Goal: Information Seeking & Learning: Learn about a topic

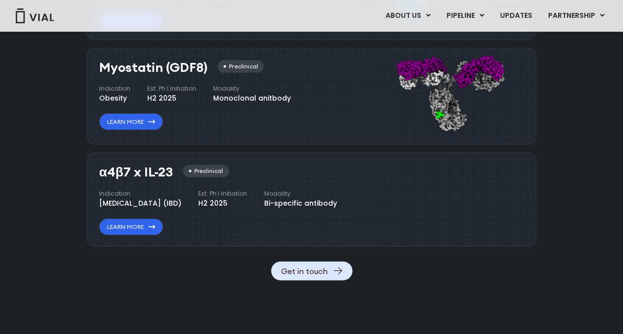
scroll to position [1070, 0]
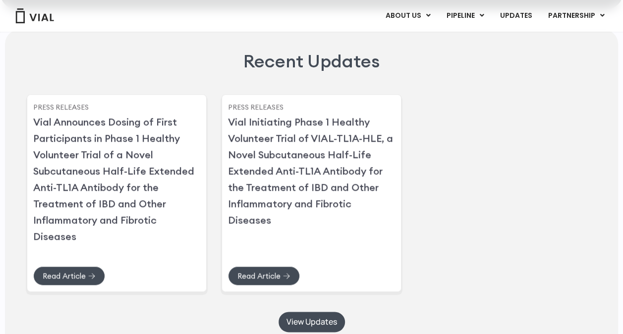
scroll to position [2346, 0]
click at [292, 184] on link "Vial Initiating Phase 1 Healthy Volunteer Trial of VIAL-TL1A-HLE, a Novel Subcu…" at bounding box center [310, 169] width 166 height 111
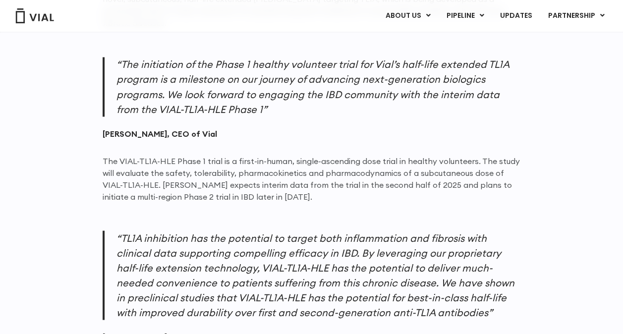
scroll to position [860, 0]
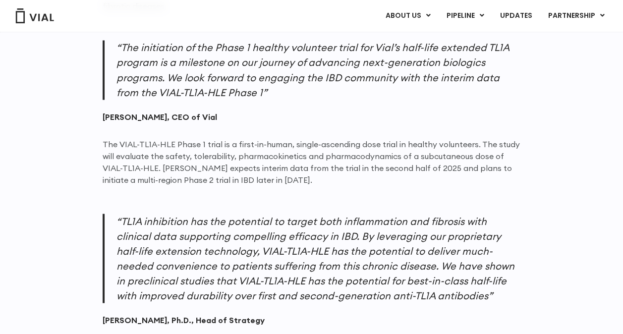
drag, startPoint x: 9, startPoint y: 0, endPoint x: 80, endPoint y: 107, distance: 128.6
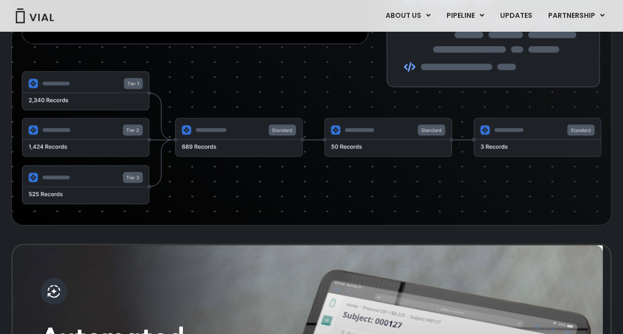
scroll to position [1028, 0]
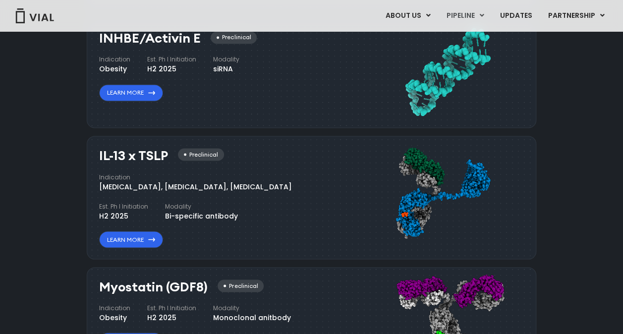
scroll to position [783, 0]
